Goal: Information Seeking & Learning: Learn about a topic

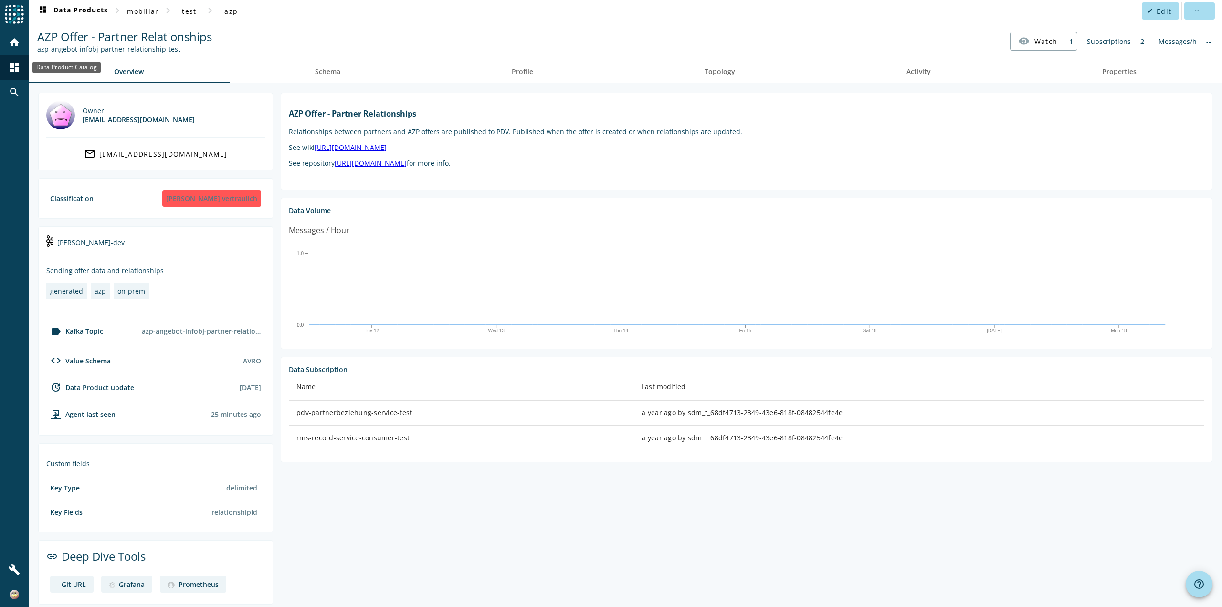
click at [15, 65] on mat-icon "dashboard" at bounding box center [14, 67] width 11 height 11
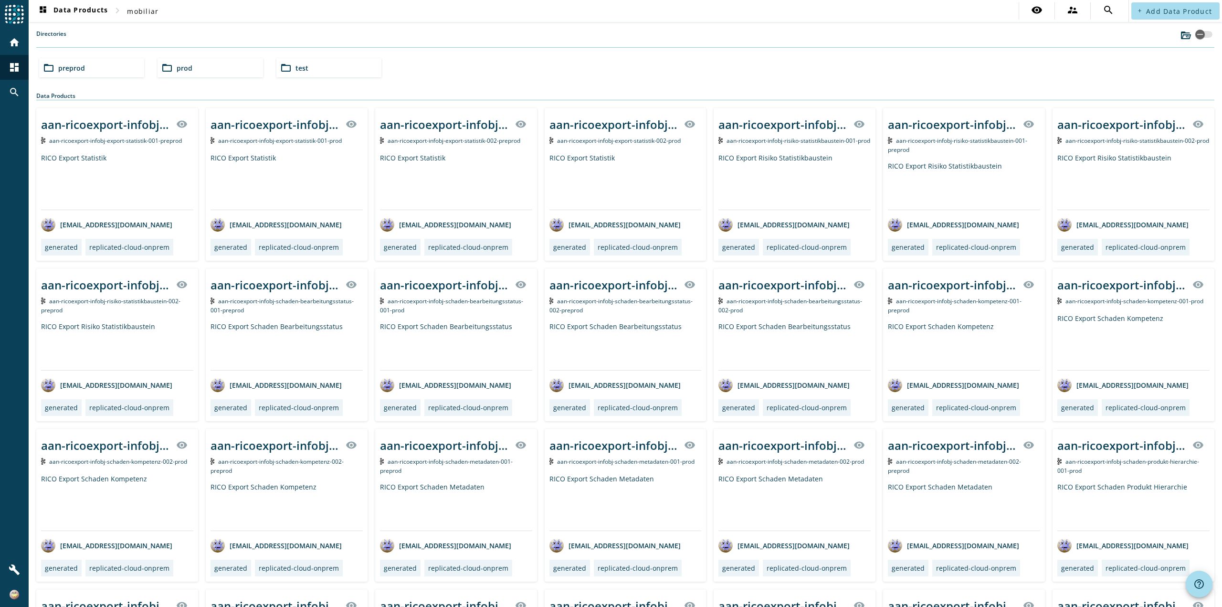
click at [69, 69] on span "preprod" at bounding box center [71, 67] width 27 height 9
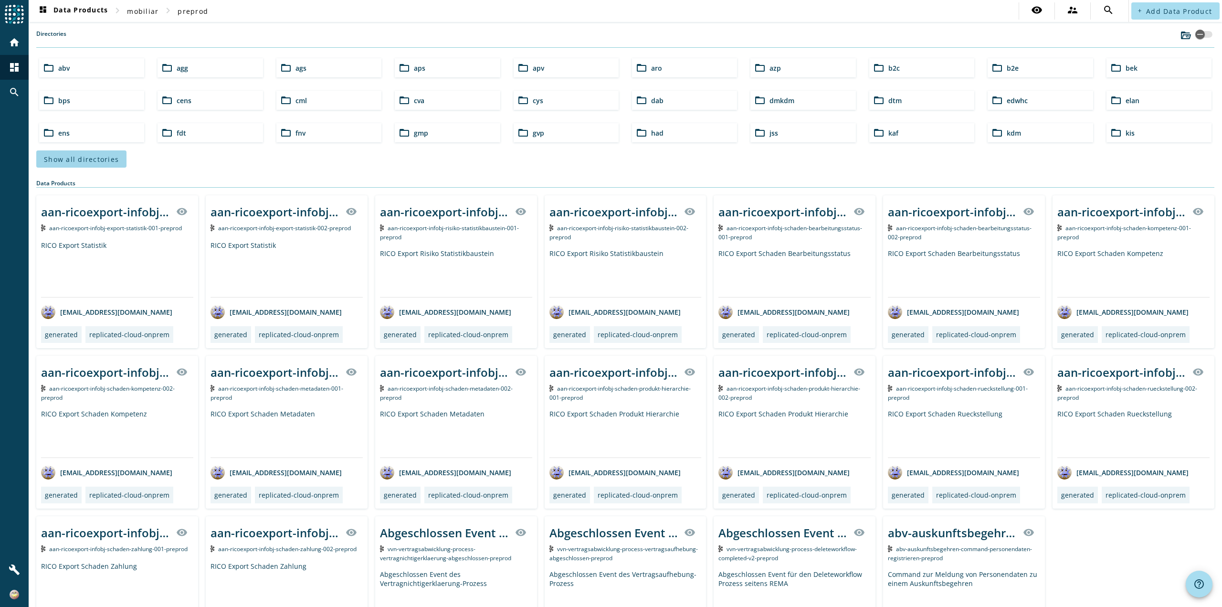
click at [108, 159] on span "Show all directories" at bounding box center [81, 159] width 75 height 9
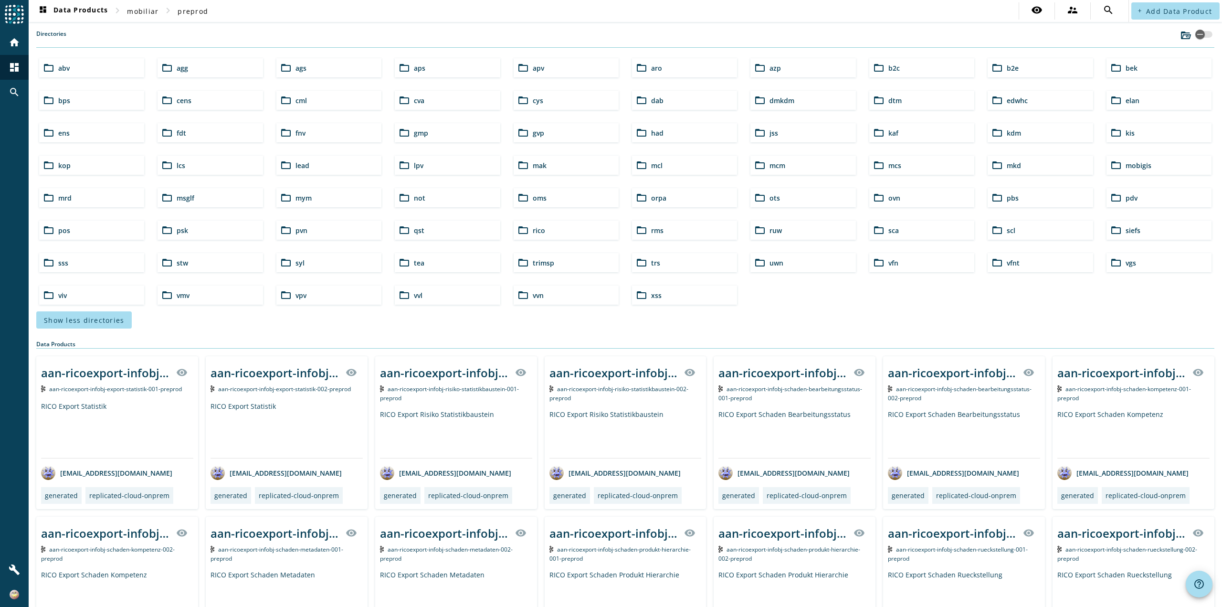
click at [63, 228] on span "pos" at bounding box center [64, 230] width 12 height 9
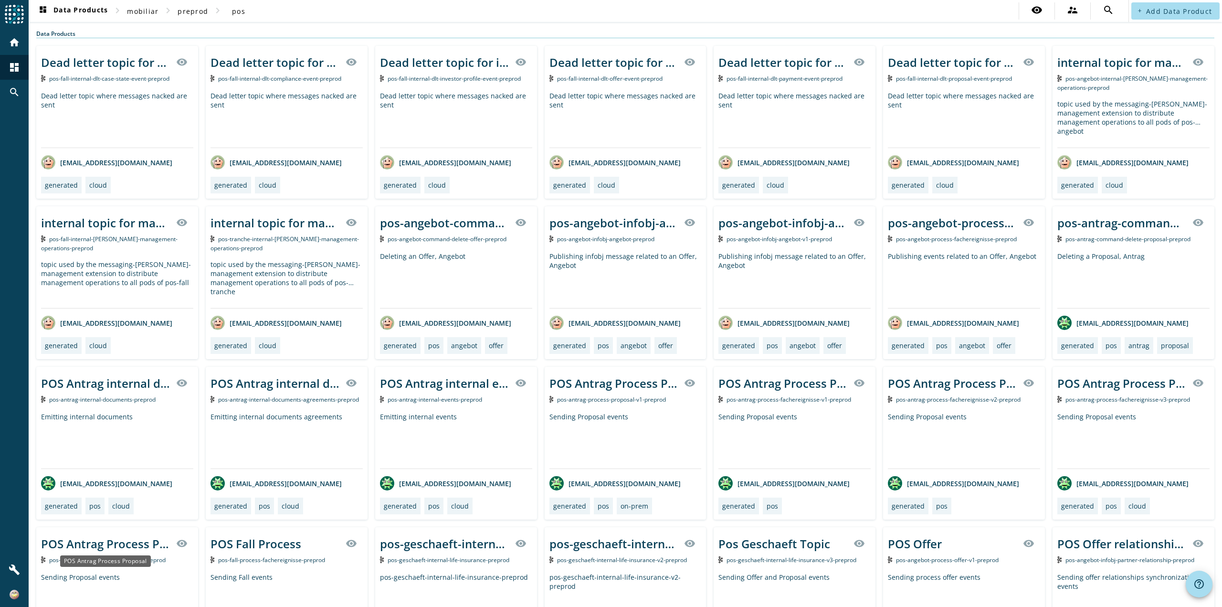
click at [125, 562] on div "POS Antrag Process Proposal" at bounding box center [105, 560] width 91 height 11
click at [135, 540] on div "POS Antrag Process Proposal" at bounding box center [105, 543] width 129 height 16
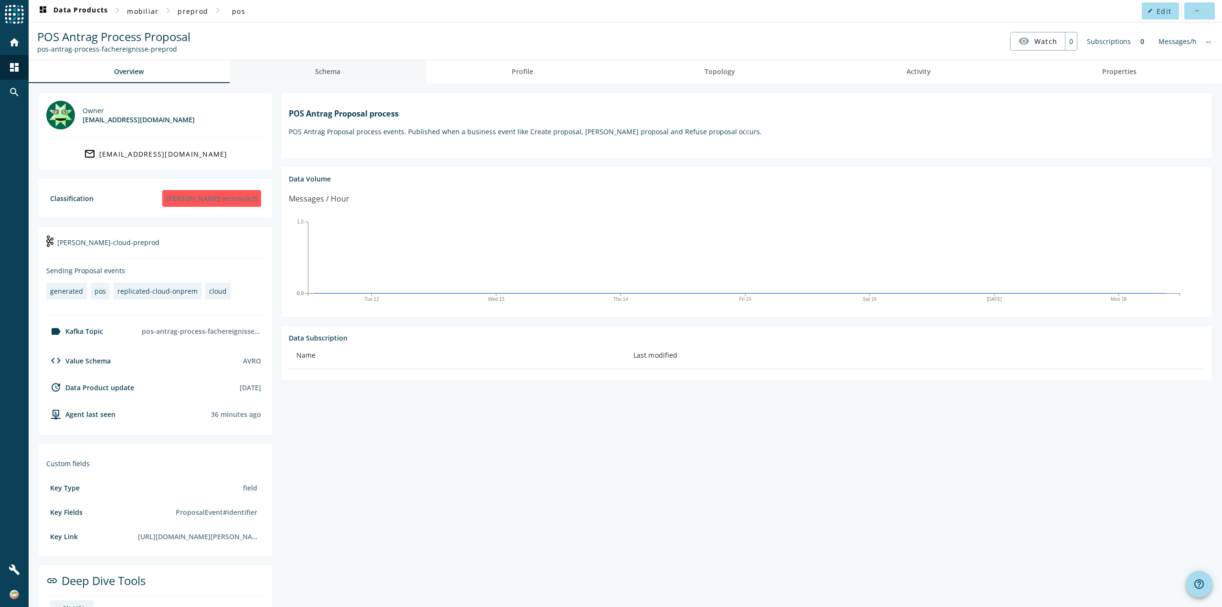
click at [316, 79] on span "Schema" at bounding box center [327, 71] width 25 height 23
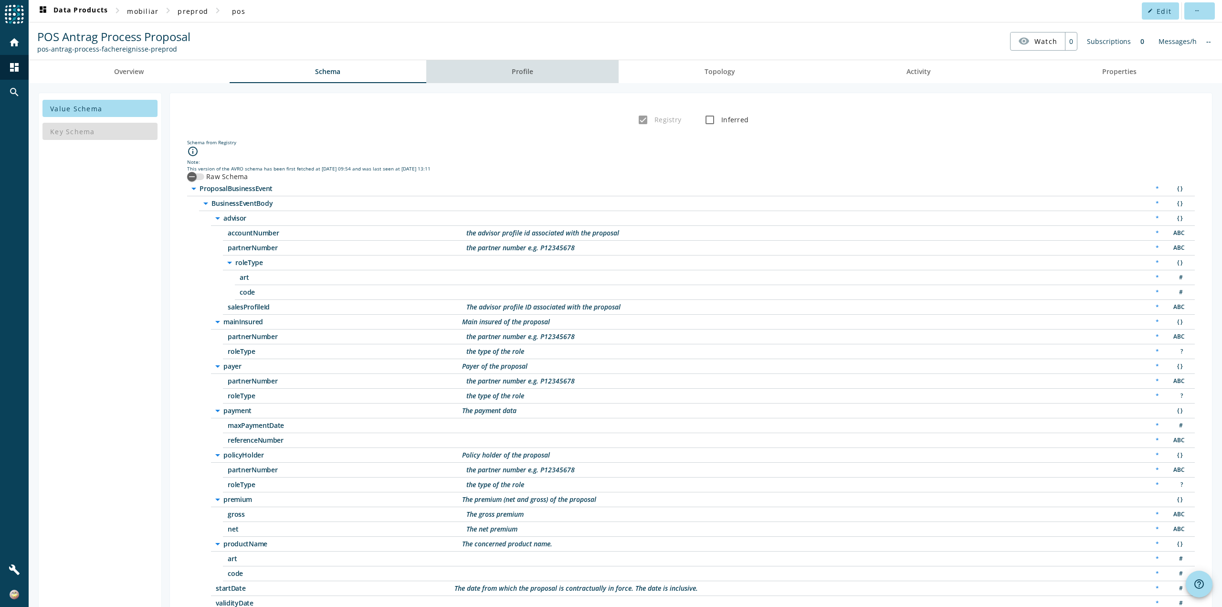
click at [525, 77] on span "Profile" at bounding box center [522, 71] width 21 height 23
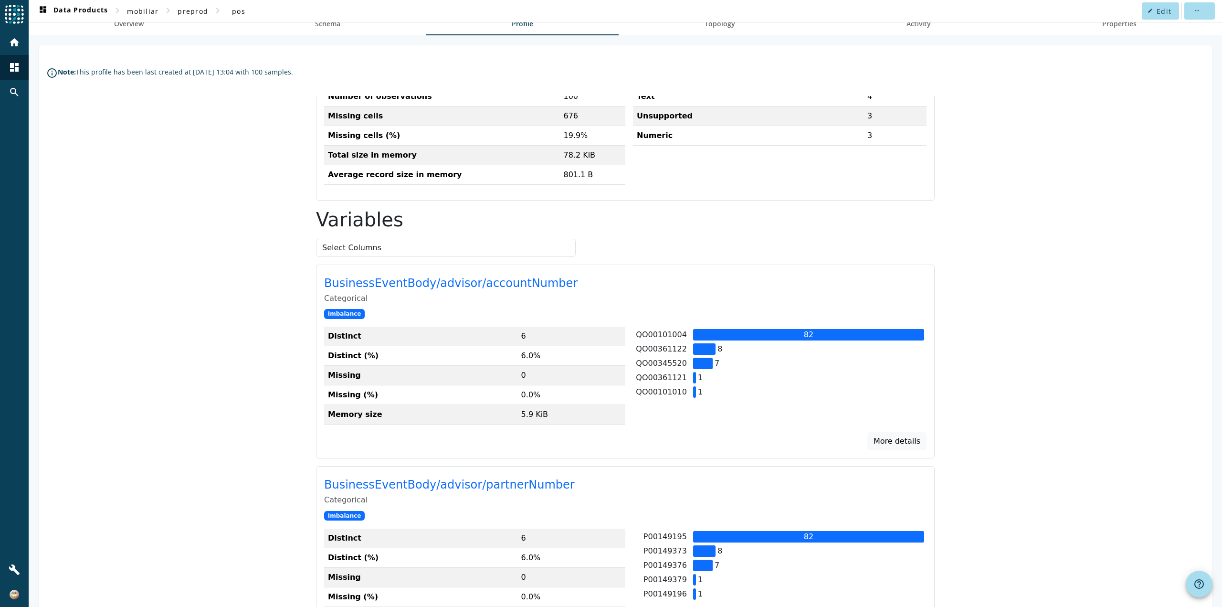
scroll to position [48, 0]
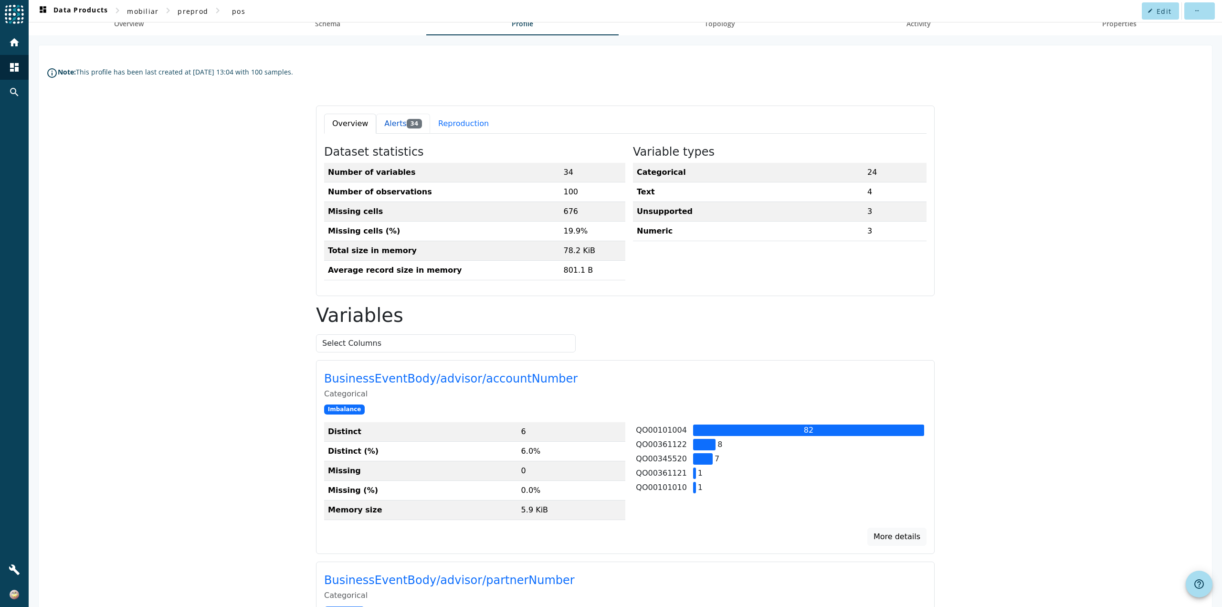
click at [388, 124] on button "Alerts 34" at bounding box center [403, 124] width 54 height 20
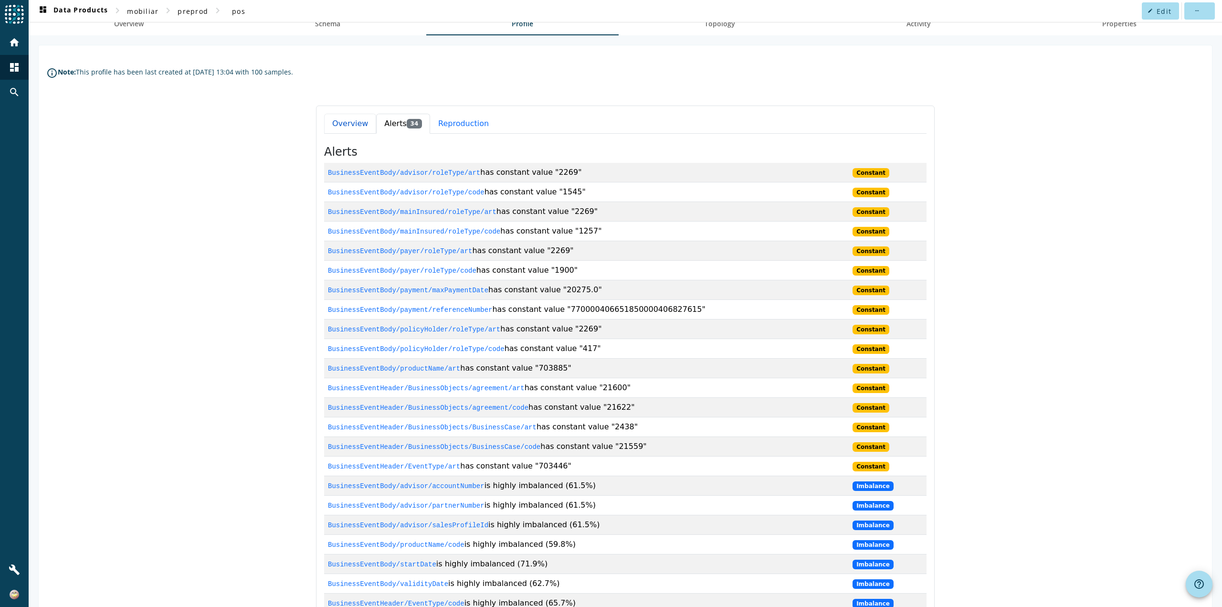
click at [345, 125] on button "Overview" at bounding box center [350, 124] width 52 height 20
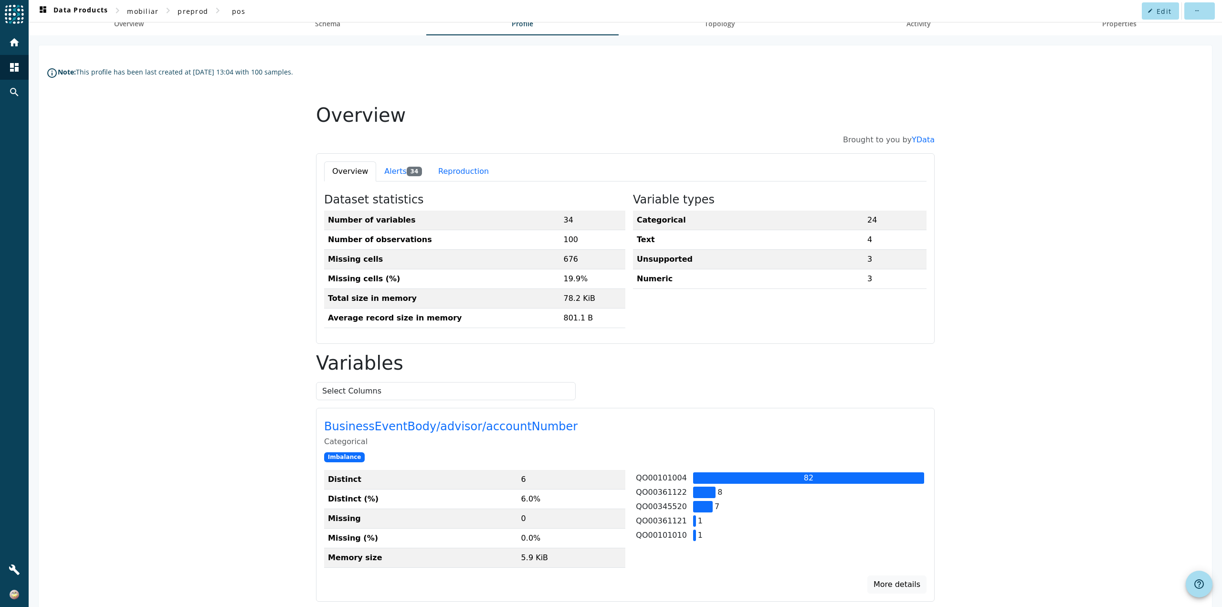
scroll to position [0, 0]
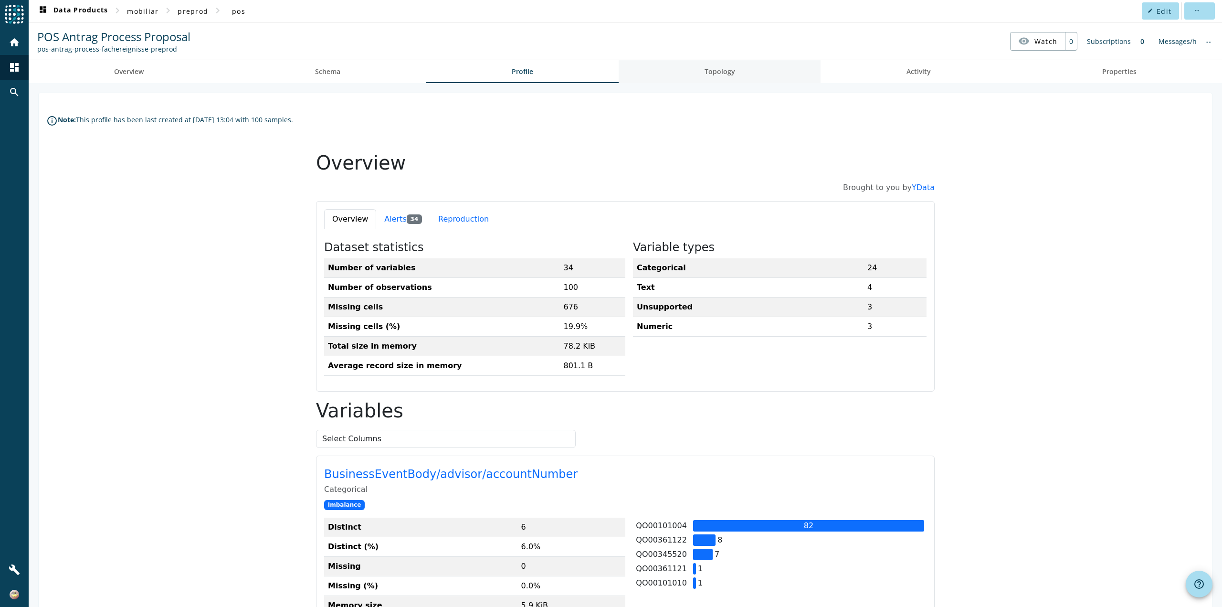
click at [711, 76] on span "Topology" at bounding box center [719, 71] width 31 height 23
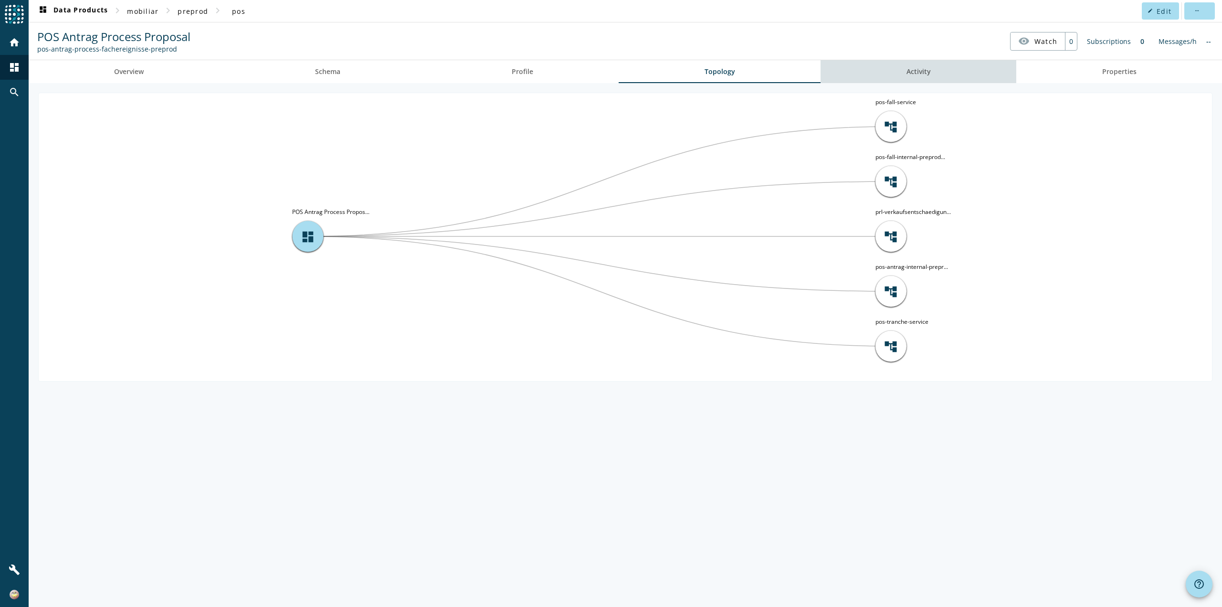
click at [911, 74] on span "Activity" at bounding box center [918, 71] width 24 height 7
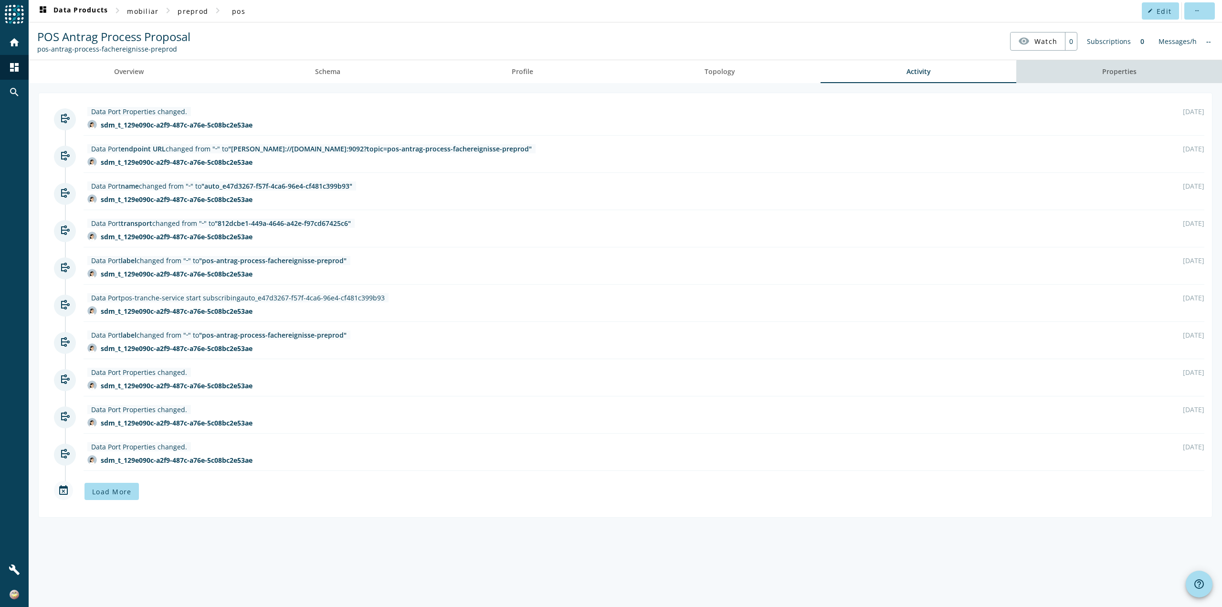
click at [1119, 72] on span "Properties" at bounding box center [1119, 71] width 34 height 7
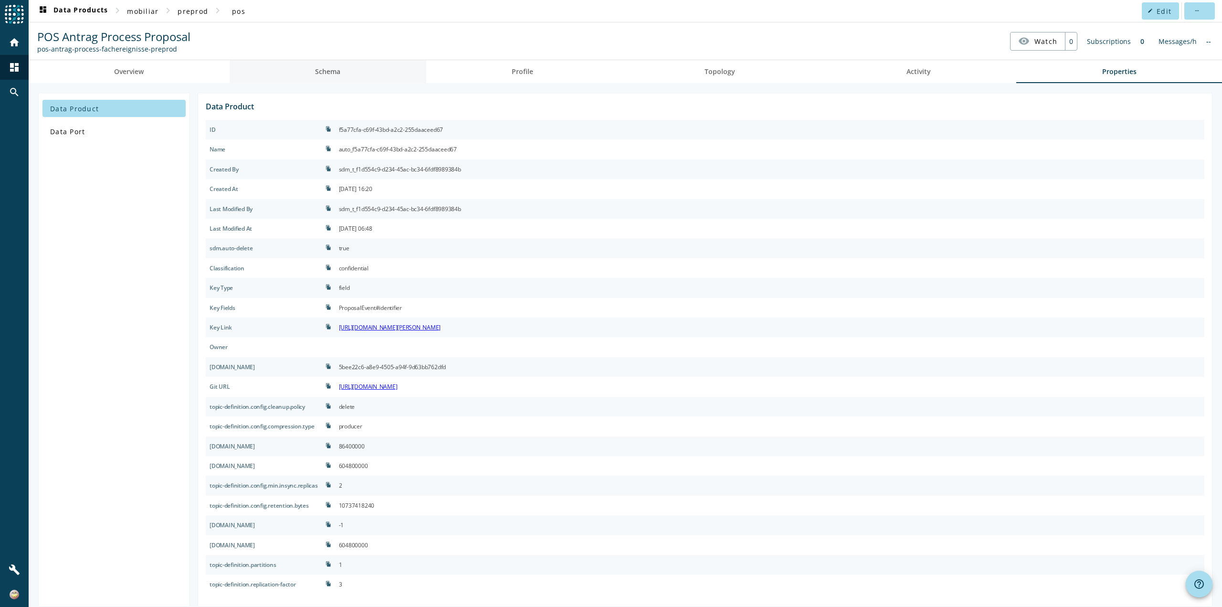
click at [322, 74] on span "Schema" at bounding box center [327, 71] width 25 height 7
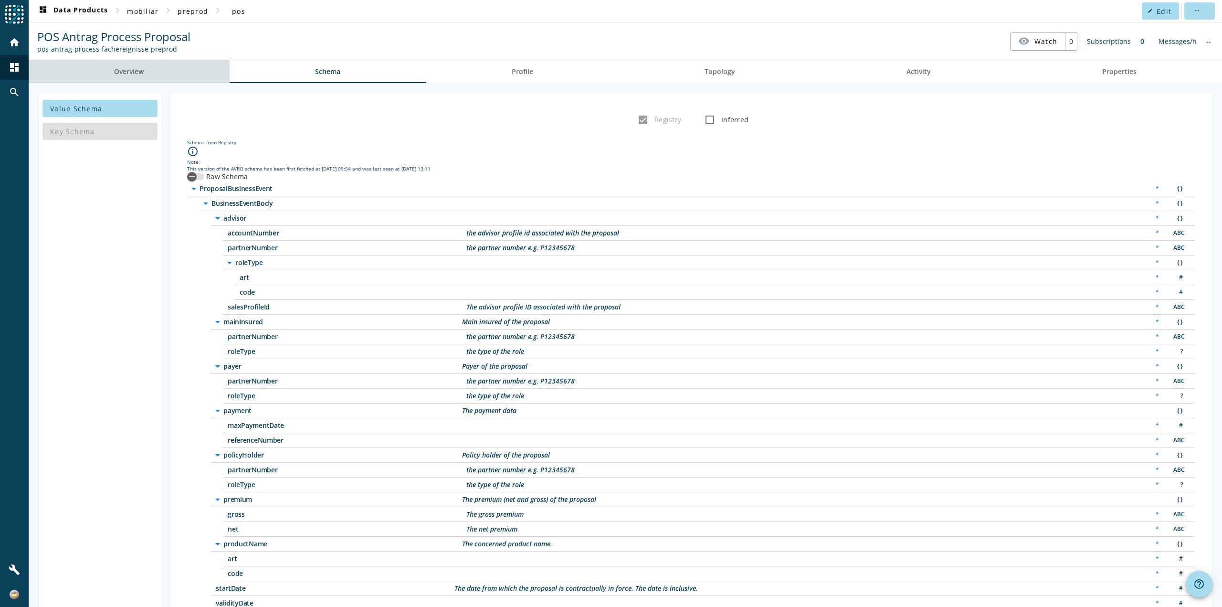
click at [142, 80] on span "Overview" at bounding box center [129, 71] width 30 height 23
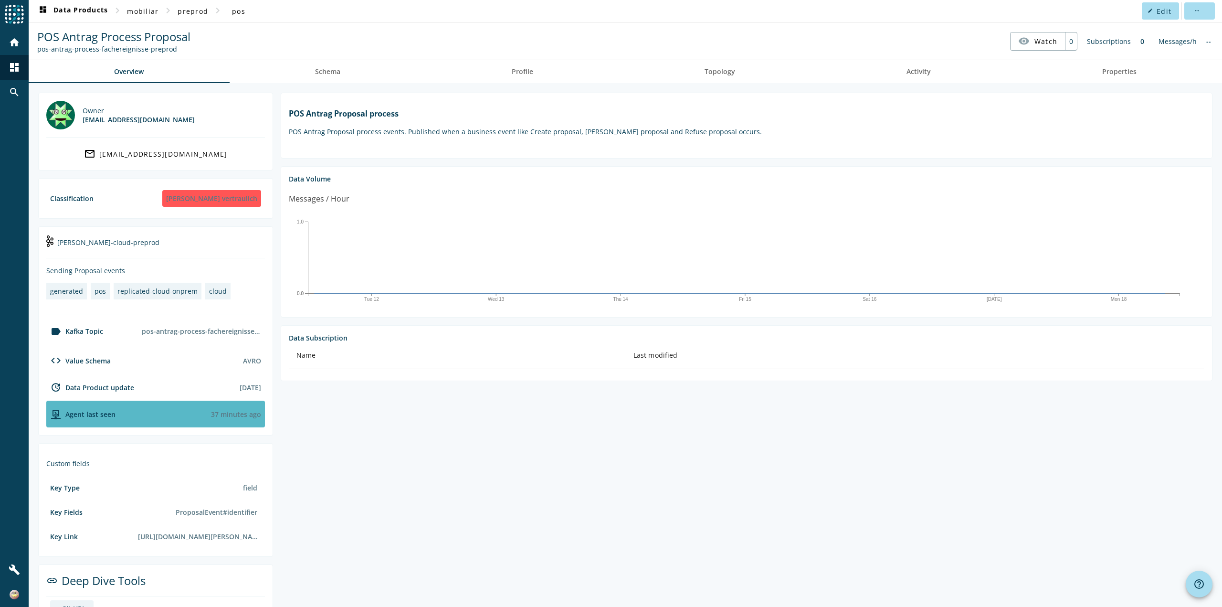
click at [79, 417] on div "Agent last seen" at bounding box center [80, 413] width 69 height 11
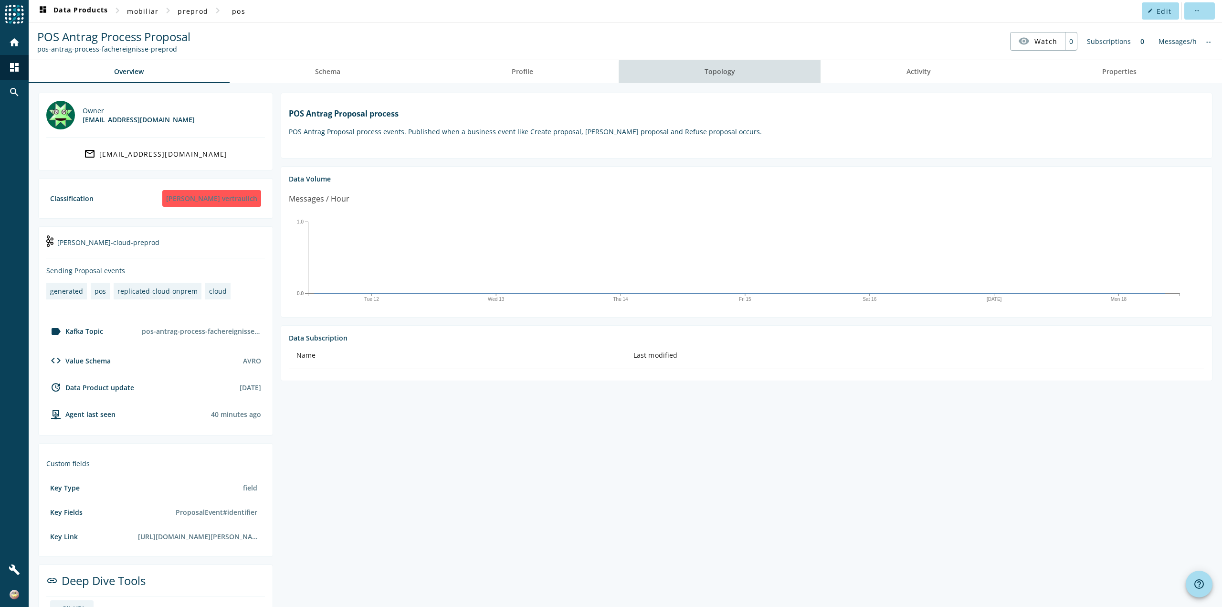
click at [728, 74] on span "Topology" at bounding box center [719, 71] width 31 height 7
